Goal: Find specific fact: Find specific fact

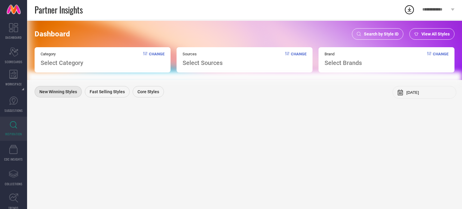
click at [374, 32] on span "Search by Style ID" at bounding box center [381, 34] width 35 height 5
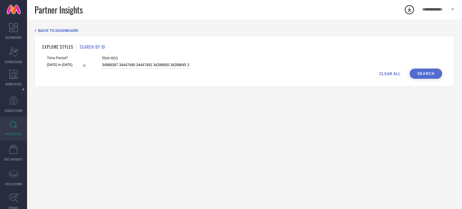
click at [133, 68] on input "34986387 34447490 34447491 34289650 34289645 34289640 34289653 33846658 3384665…" at bounding box center [145, 65] width 87 height 7
paste input "28326808 28155176 28155174 28326978 28155184 25379454 30129331 29960974 2439422…"
type input "28326808 28155176 28155174 28326978 28155184 25379454 30129331 29960974 2439422…"
select select "4"
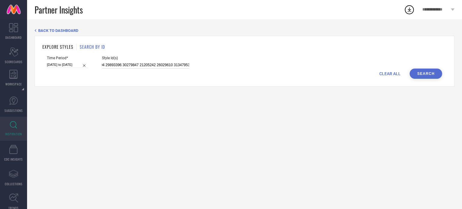
select select "2025"
select select "5"
select select "2025"
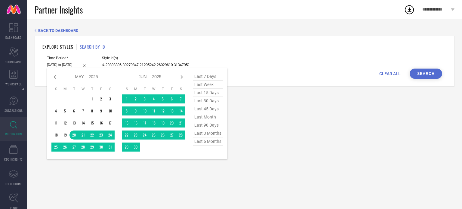
click at [55, 66] on input "[DATE] to [DATE]" at bounding box center [67, 65] width 41 height 6
type input "28326808 28155176 28155174 28326978 28155184 25379454 30129331 29960974 2439422…"
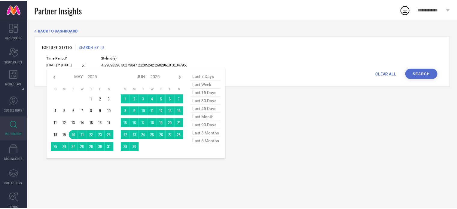
scroll to position [0, 0]
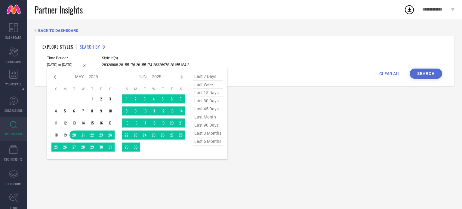
click at [212, 126] on span "last 90 days" at bounding box center [208, 125] width 30 height 8
type input "[DATE] to [DATE]"
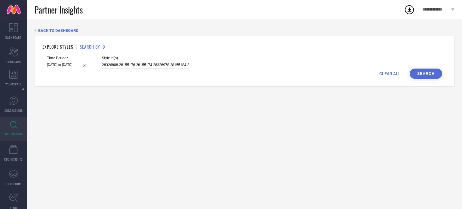
click at [423, 70] on button "Search" at bounding box center [425, 74] width 32 height 10
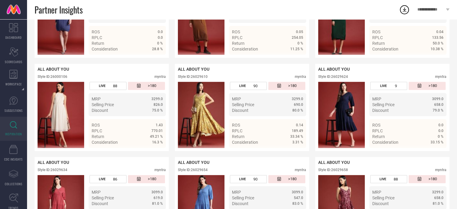
scroll to position [470, 0]
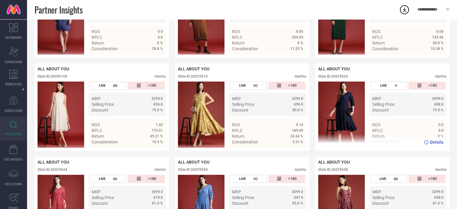
click at [338, 78] on div "ALL ABOUT YOU Style ID: 26029624 myntra" at bounding box center [382, 73] width 128 height 15
copy div "26029624"
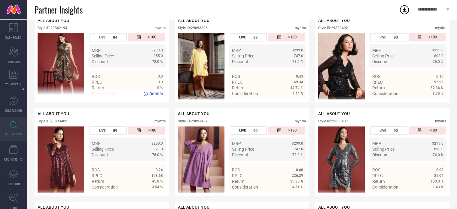
scroll to position [984, 0]
click at [59, 30] on div "Style ID: 29842194" at bounding box center [53, 28] width 30 height 4
copy div "29842194"
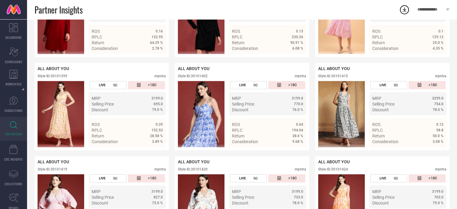
scroll to position [1216, 0]
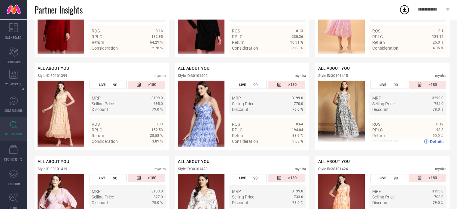
click at [340, 78] on div "Style ID: 30101415" at bounding box center [333, 76] width 30 height 4
copy div "30101415"
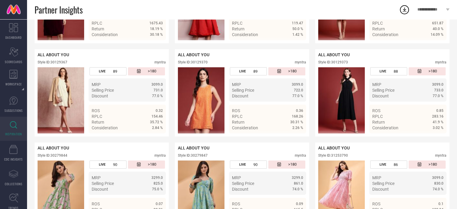
scroll to position [1603, 0]
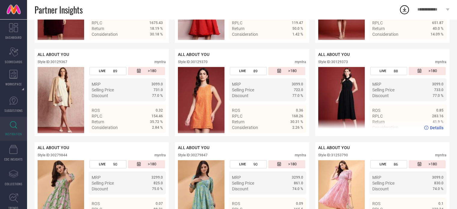
click at [339, 64] on div "Style ID: 30129373" at bounding box center [333, 62] width 30 height 4
copy div "30129373"
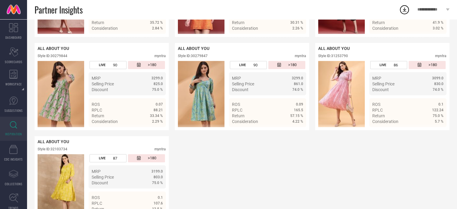
scroll to position [1702, 0]
